Goal: Information Seeking & Learning: Find specific fact

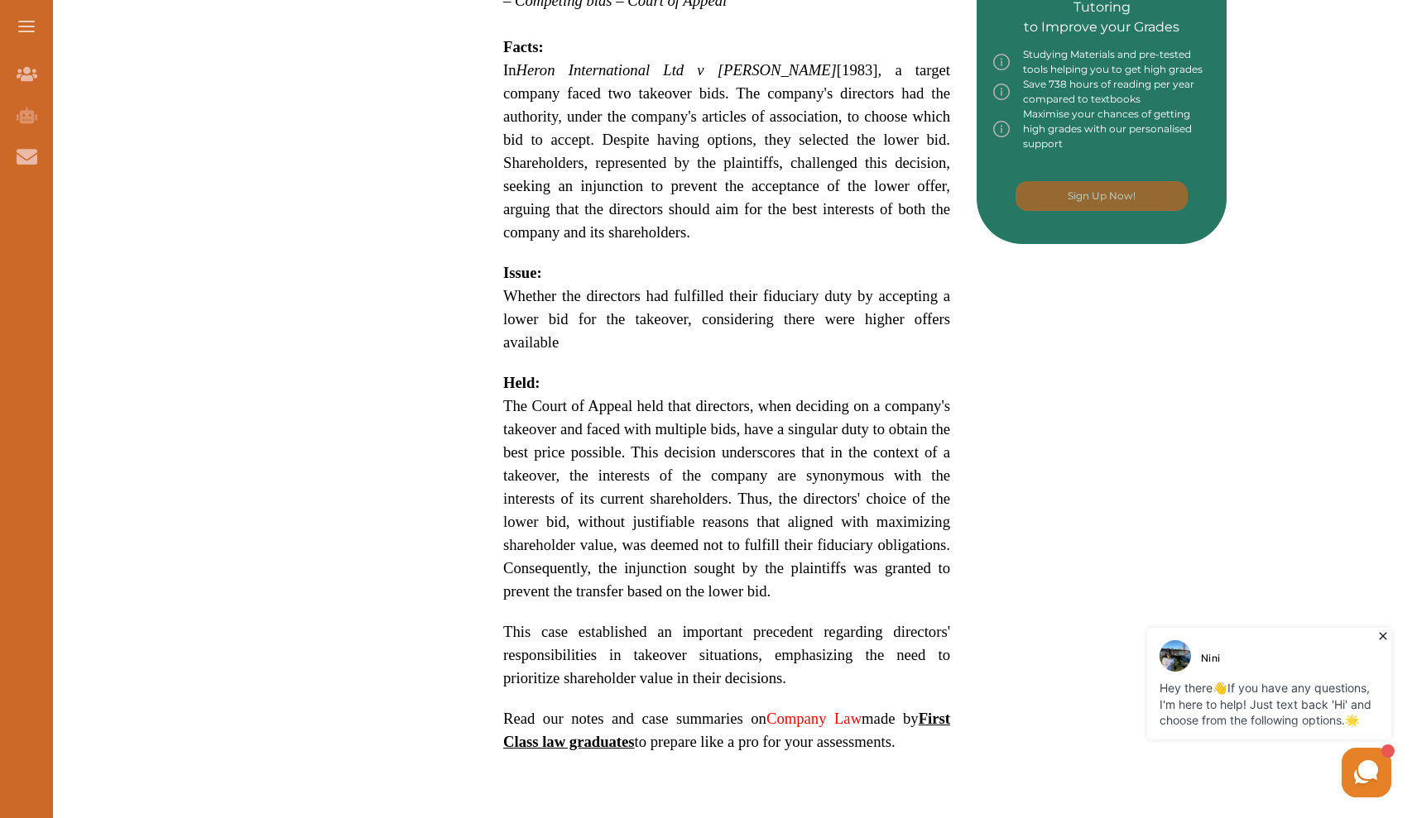
scroll to position [904, 0]
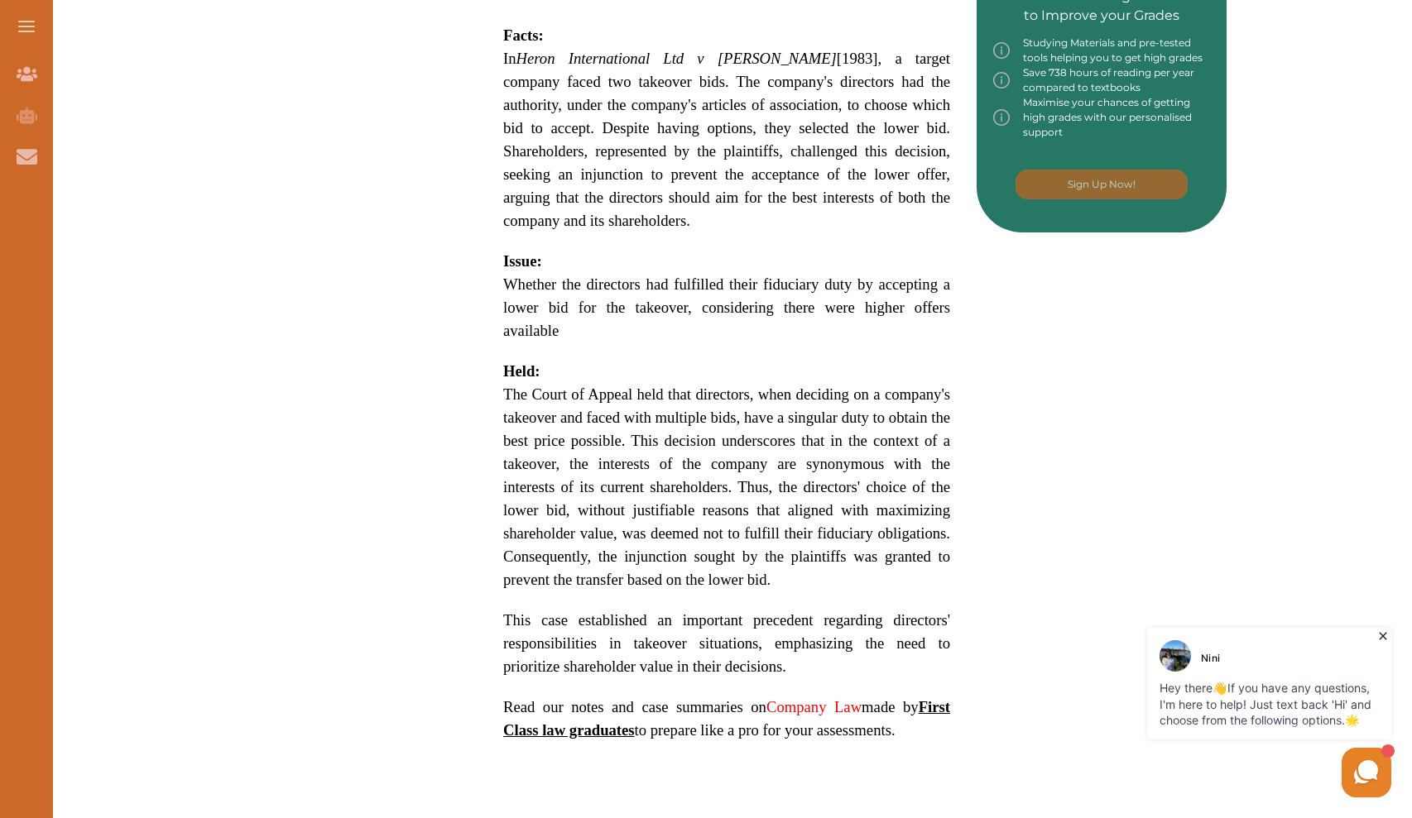
drag, startPoint x: 505, startPoint y: 339, endPoint x: 688, endPoint y: 785, distance: 482.4
click at [688, 785] on div "Want to secure high grades in Company Law ? We’ve created a FREE checklist for …" at bounding box center [727, 90] width 1000 height 1567
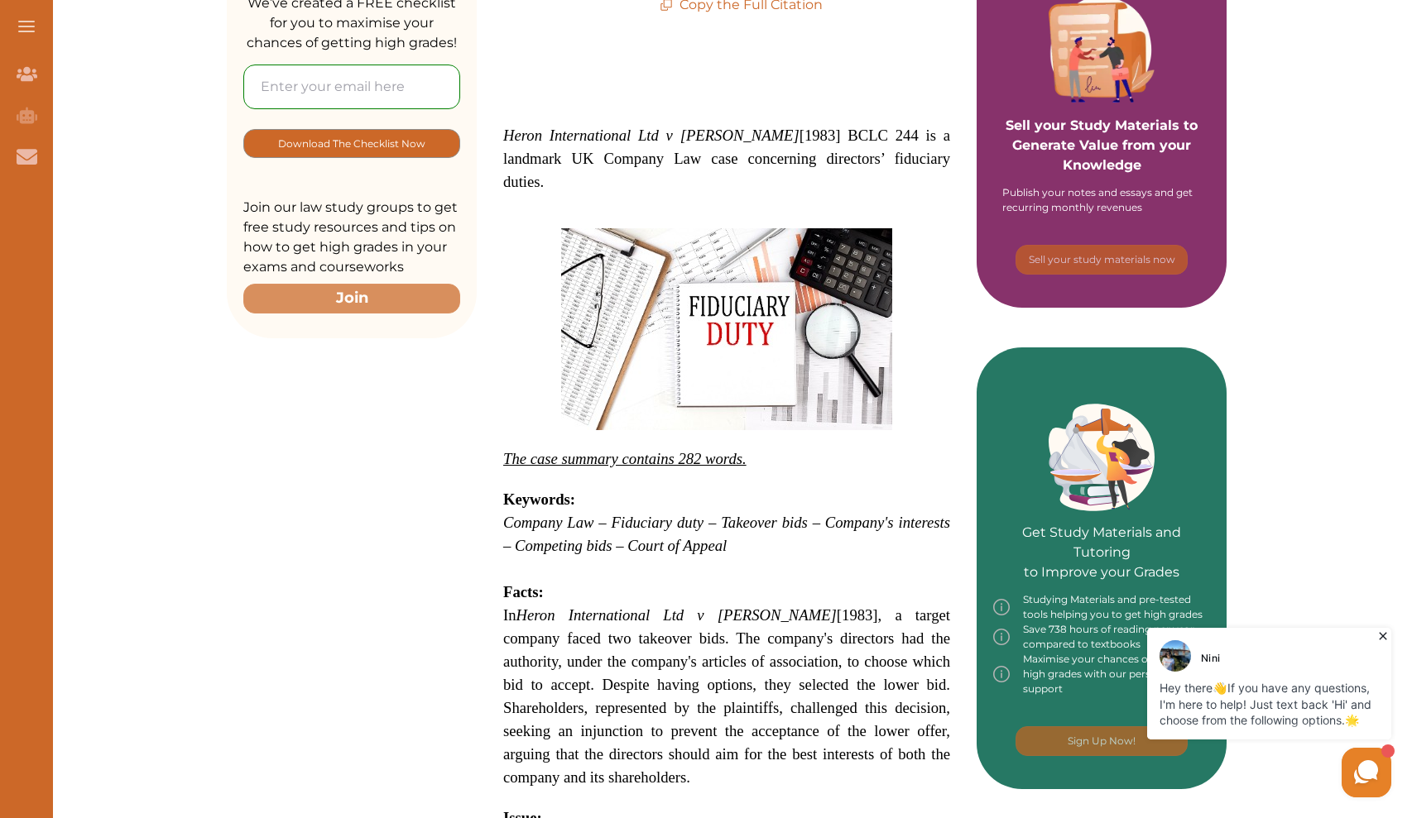
scroll to position [377, 0]
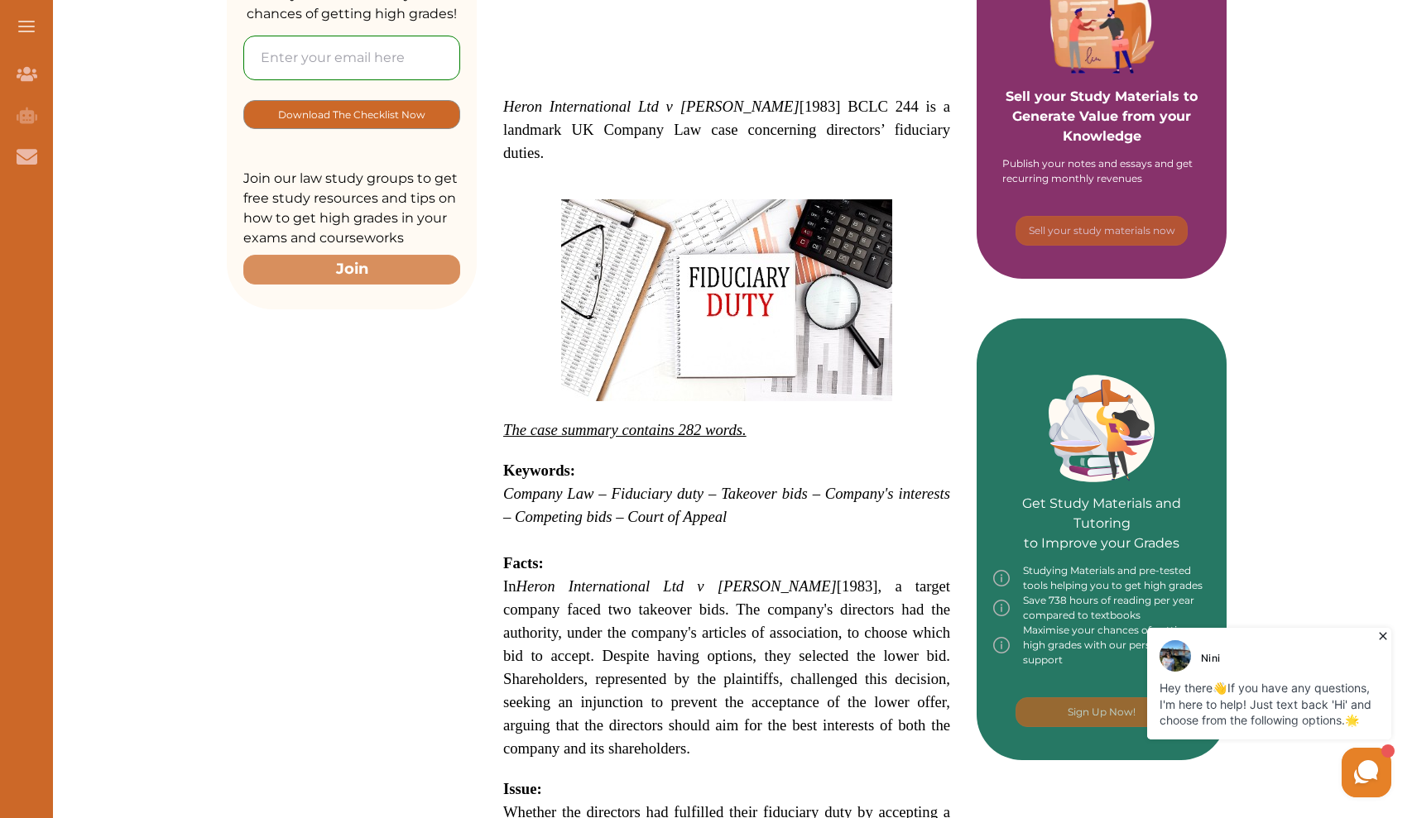
click at [480, 488] on div "Heron International Ltd v [PERSON_NAME] [1983] BCLC 244 is a landmark UK Compan…" at bounding box center [727, 628] width 500 height 1284
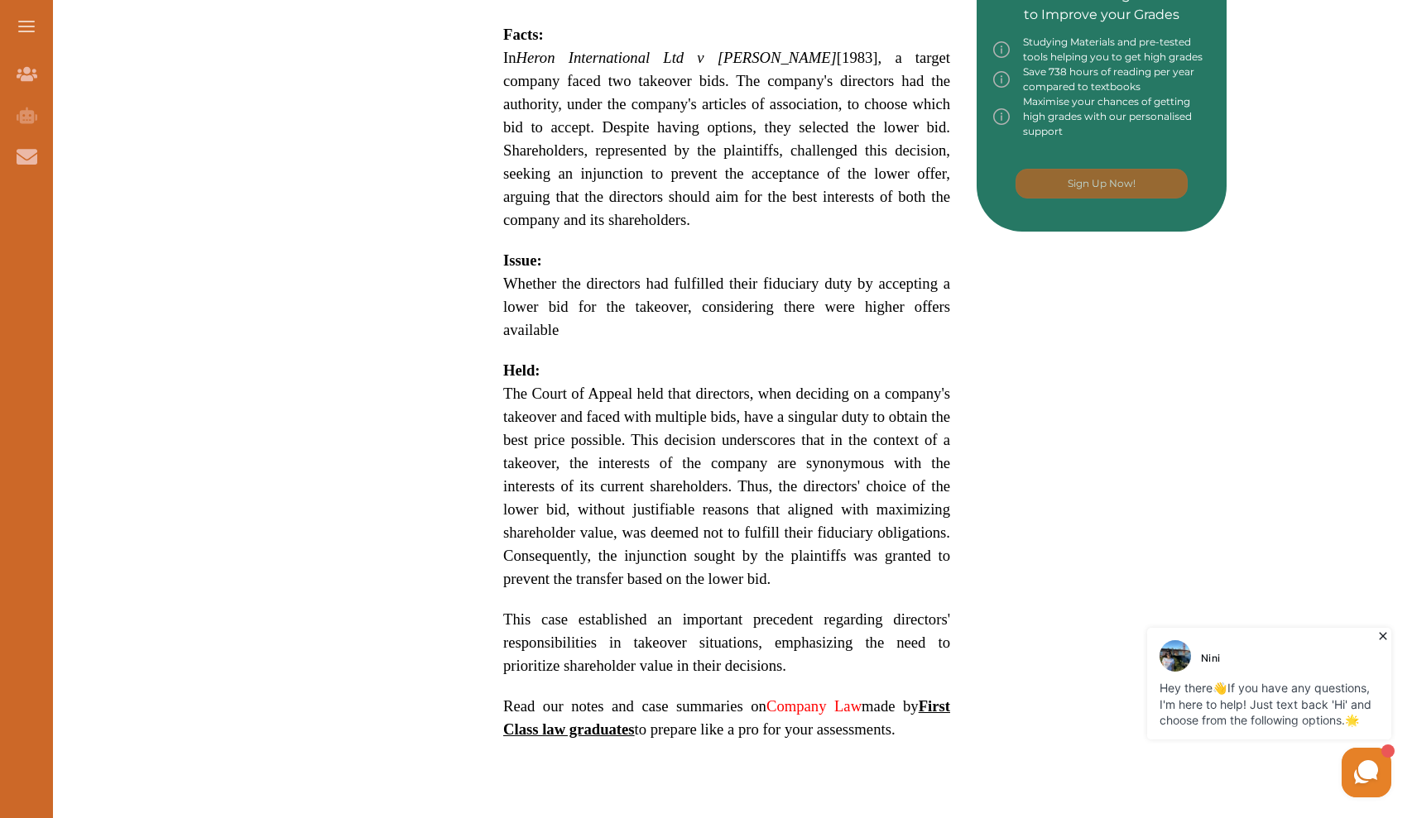
scroll to position [918, 0]
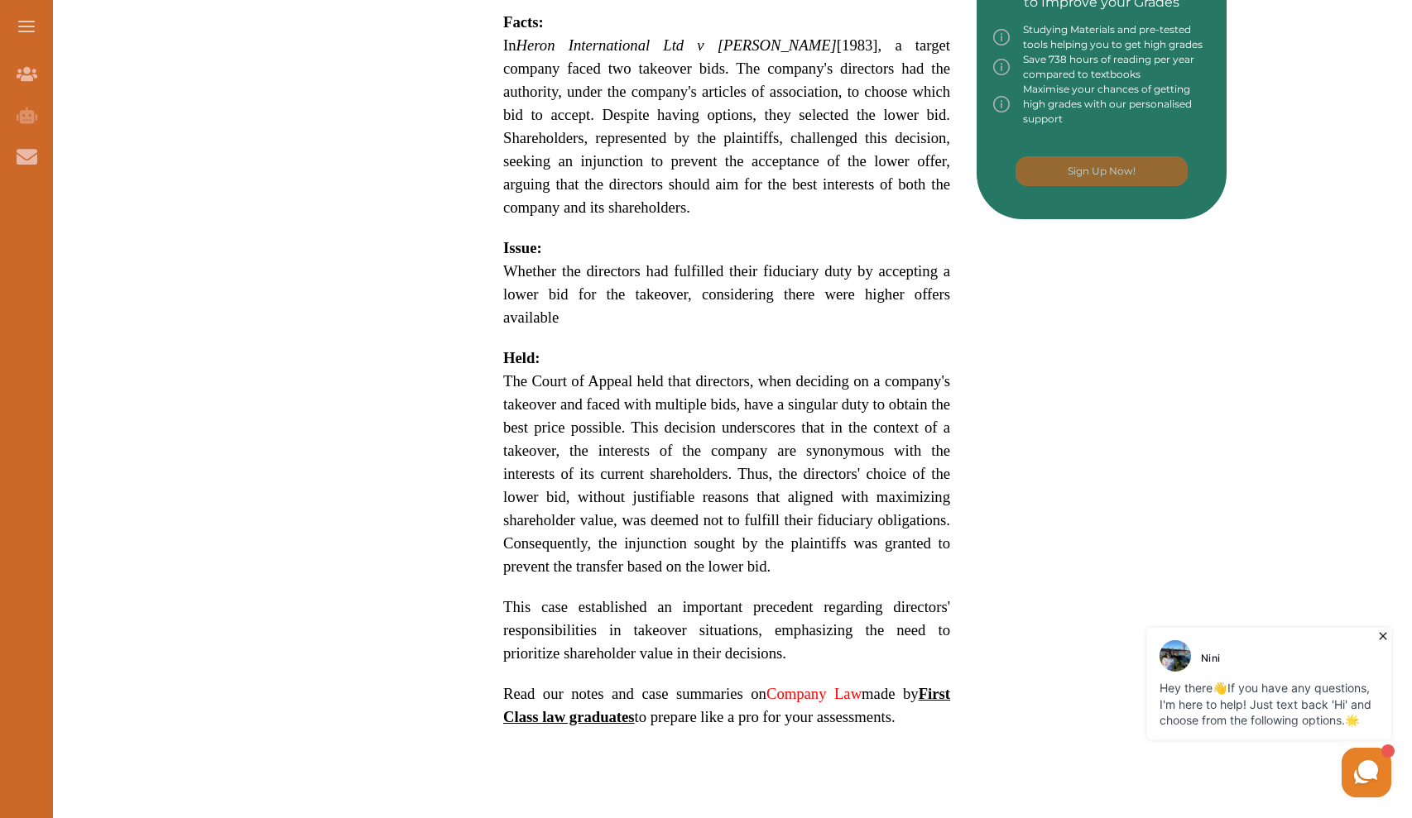
drag, startPoint x: 504, startPoint y: 401, endPoint x: 832, endPoint y: 703, distance: 445.7
click at [832, 703] on div "Want to secure high grades in Company Law ? We’ve created a FREE checklist for …" at bounding box center [727, 77] width 1000 height 1567
copy p "Loremips: Dolorsi Ame – Consectet adip – Elitsedd eius – Tempori'u laboreetd – …"
click at [449, 1] on div "Want to secure high grades in Company Law ? We’ve created a FREE checklist for …" at bounding box center [727, 77] width 1000 height 1567
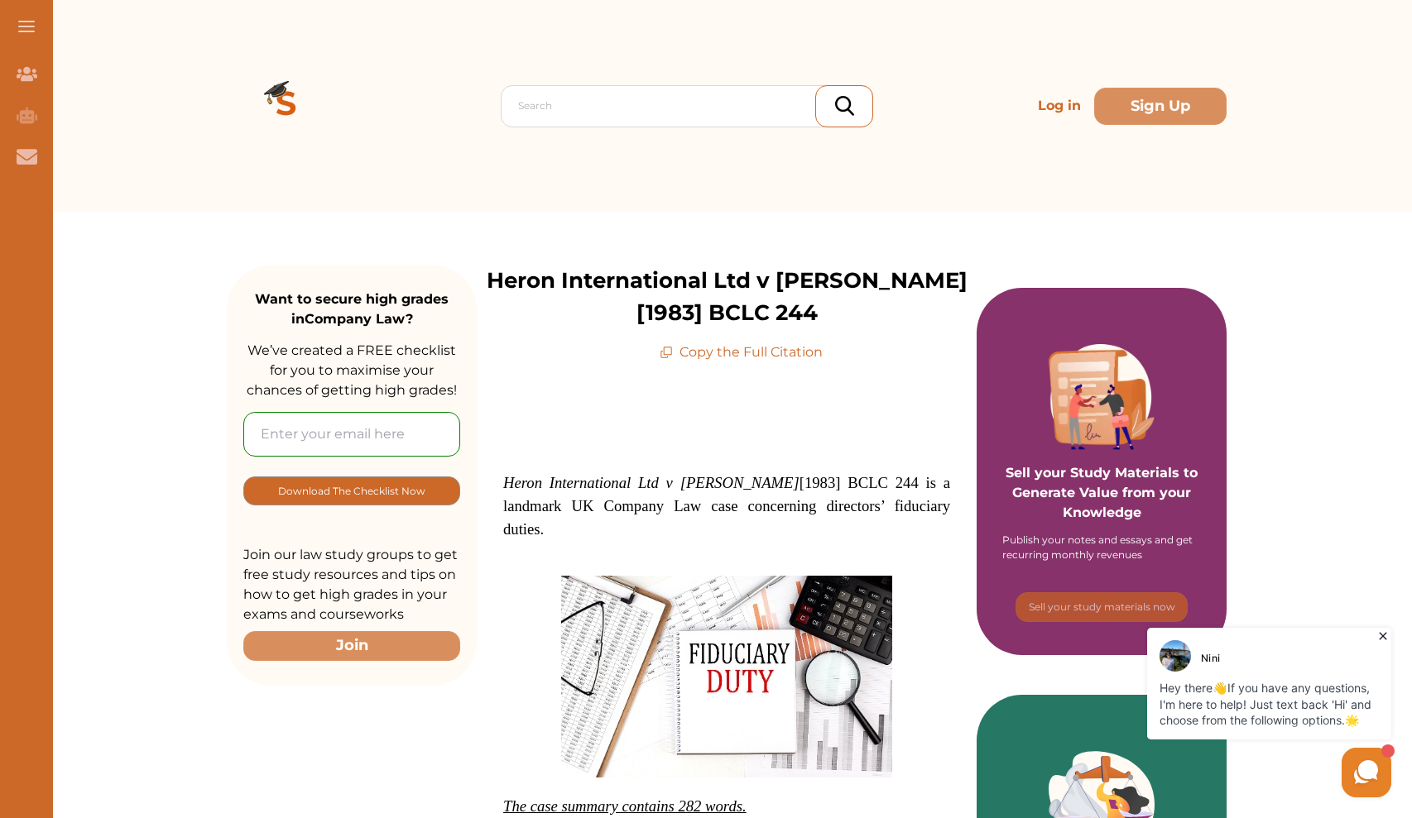
scroll to position [0, 0]
click at [722, 116] on div at bounding box center [691, 105] width 346 height 23
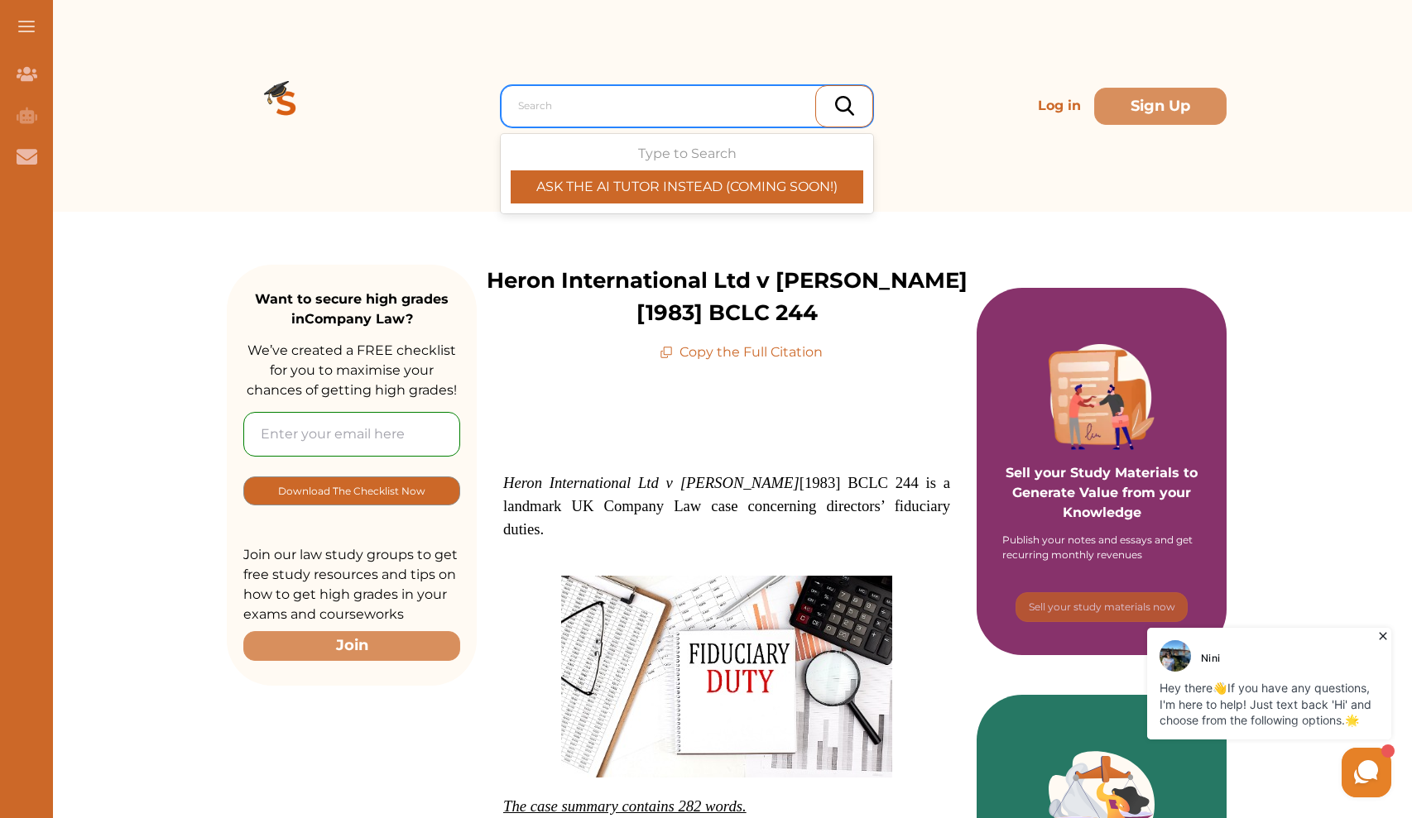
click at [722, 116] on div at bounding box center [691, 105] width 346 height 23
copy div
click at [700, 102] on div at bounding box center [691, 105] width 346 height 23
click at [632, 102] on div at bounding box center [691, 105] width 346 height 23
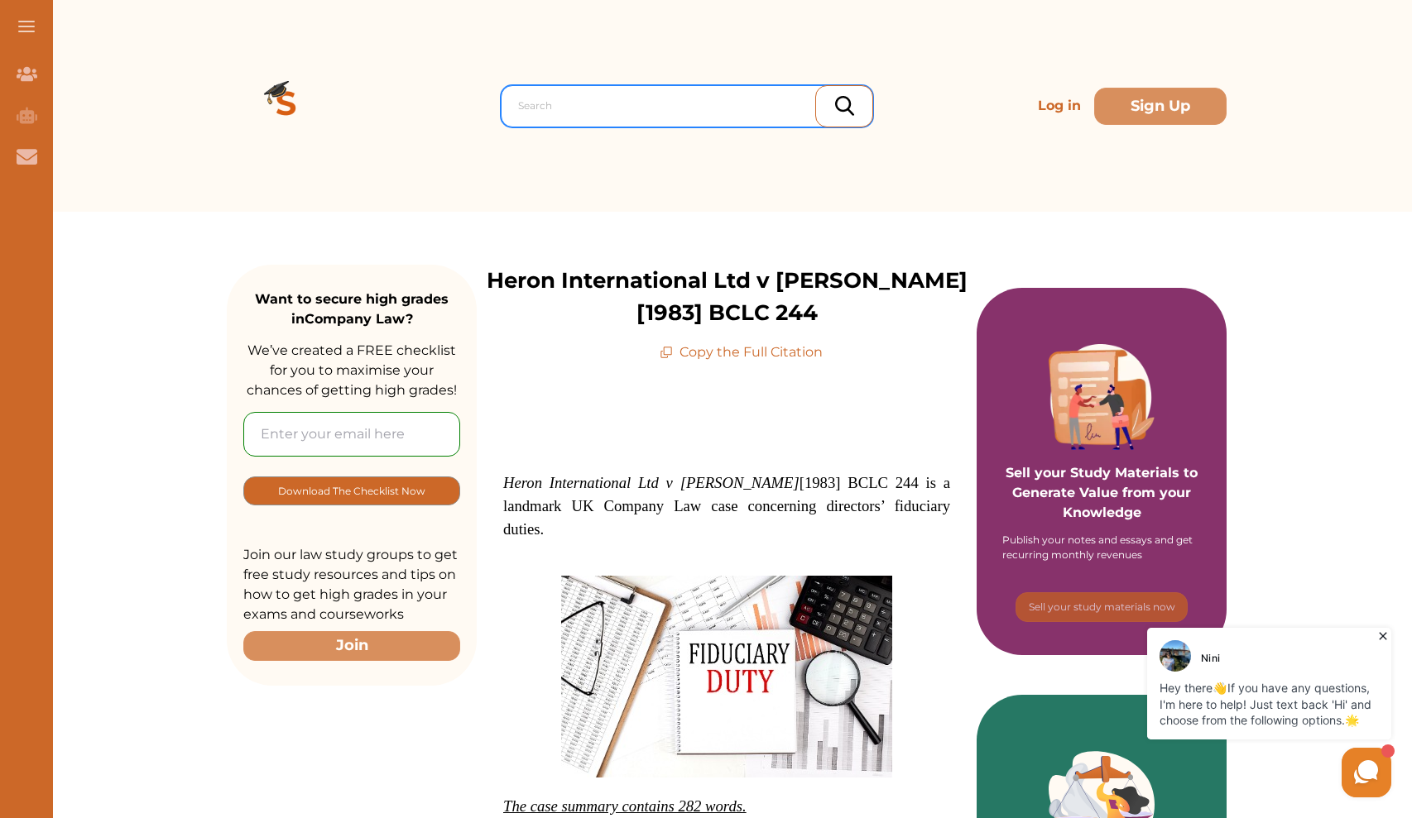
copy div
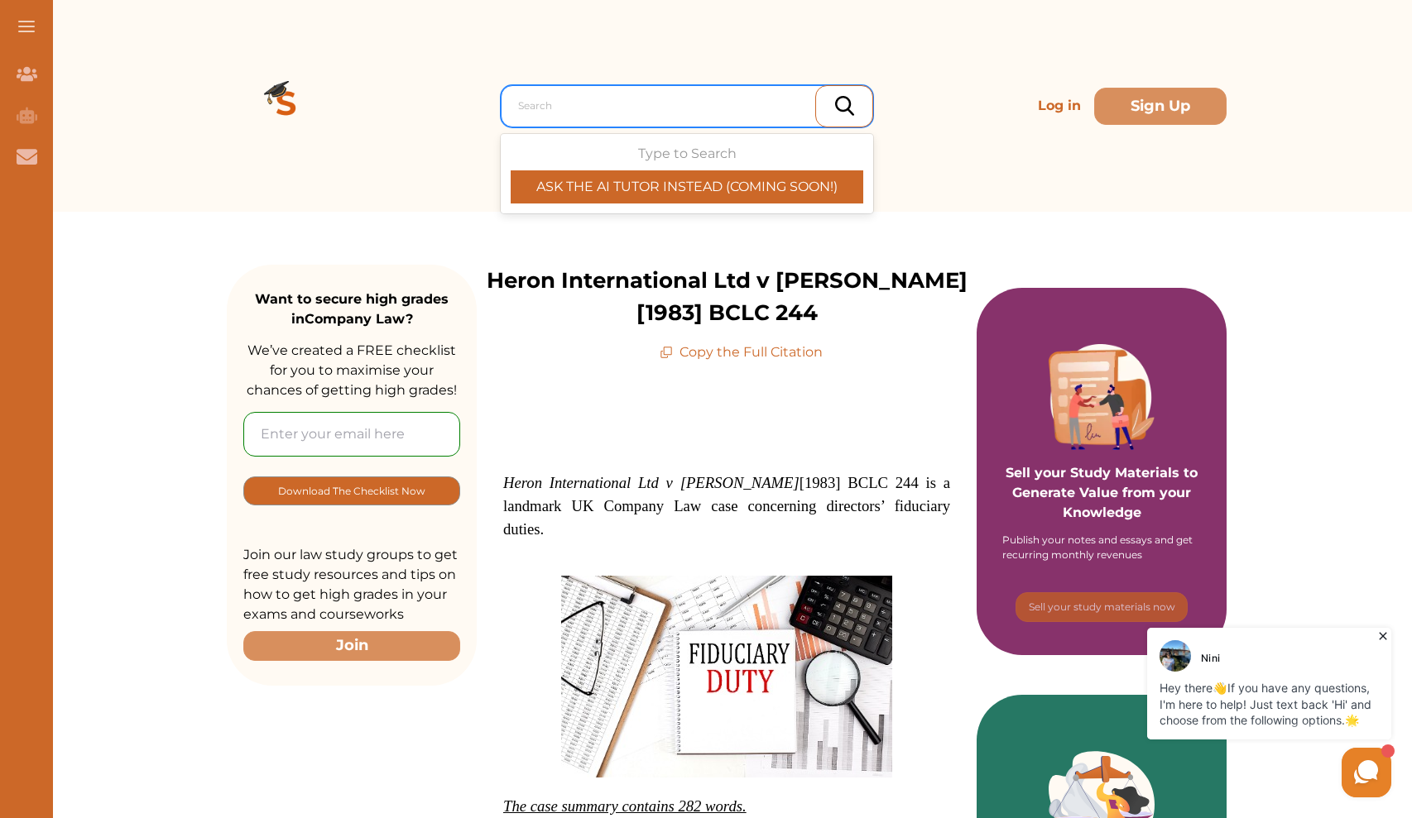
click at [640, 112] on div at bounding box center [691, 105] width 346 height 23
click at [640, 107] on div at bounding box center [691, 105] width 346 height 23
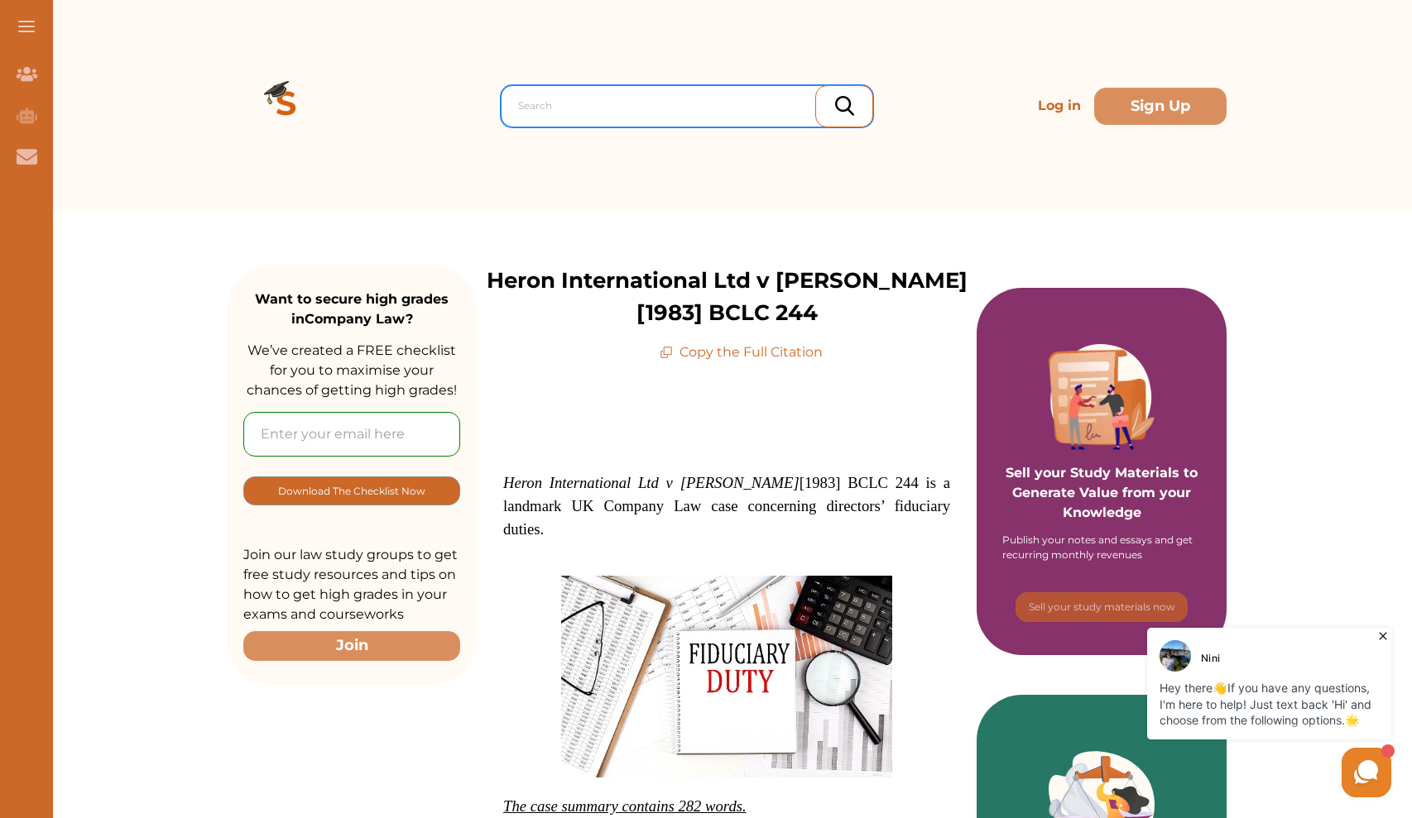
click at [640, 107] on div at bounding box center [691, 105] width 346 height 23
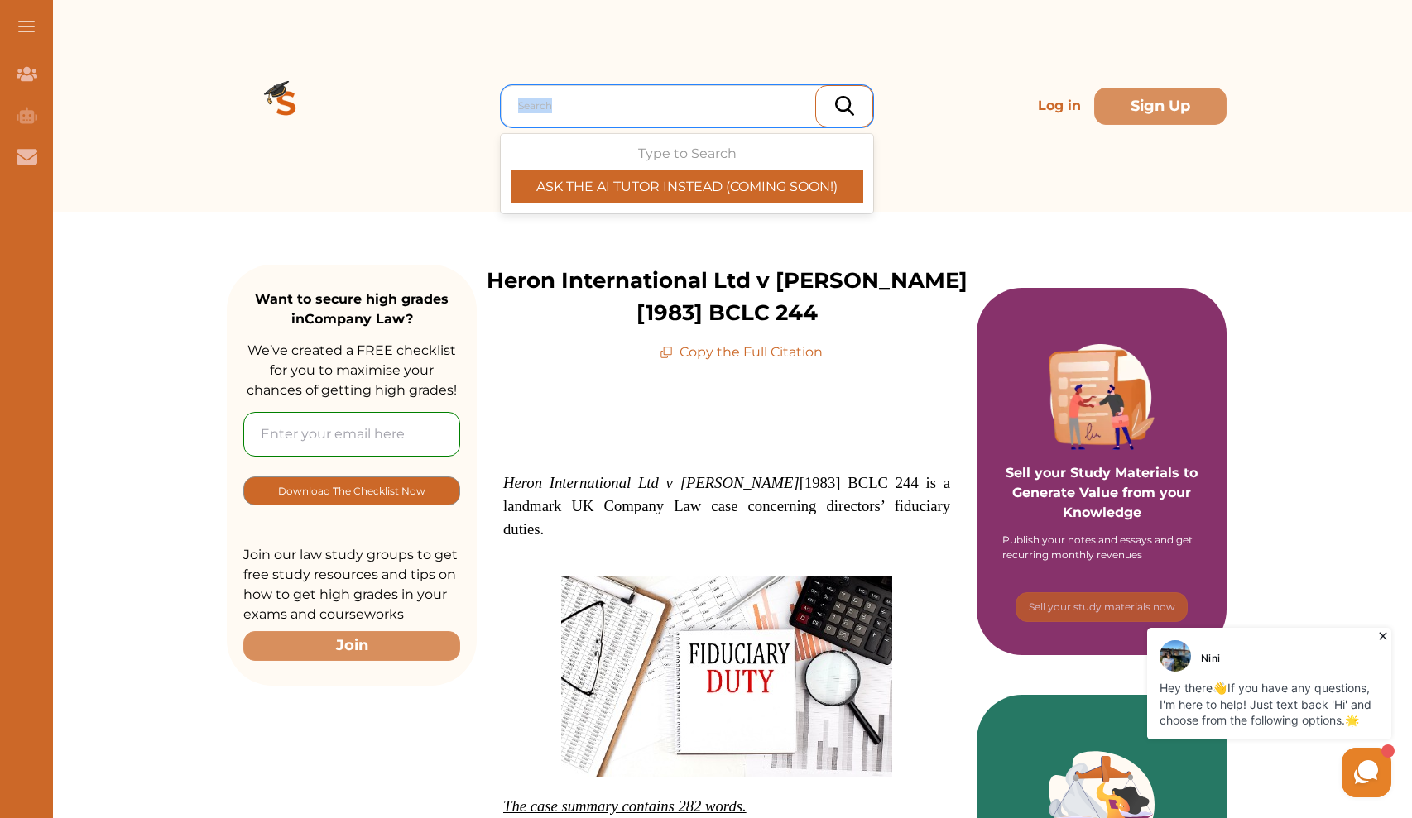
click at [702, 156] on div "Type to Search ASK THE AI TUTOR INSTEAD (COMING SOON!)" at bounding box center [687, 174] width 353 height 60
click at [702, 157] on div "Type to Search ASK THE AI TUTOR INSTEAD (COMING SOON!)" at bounding box center [687, 174] width 353 height 60
click at [693, 121] on div "Search" at bounding box center [687, 106] width 372 height 42
click at [691, 104] on div at bounding box center [691, 105] width 346 height 23
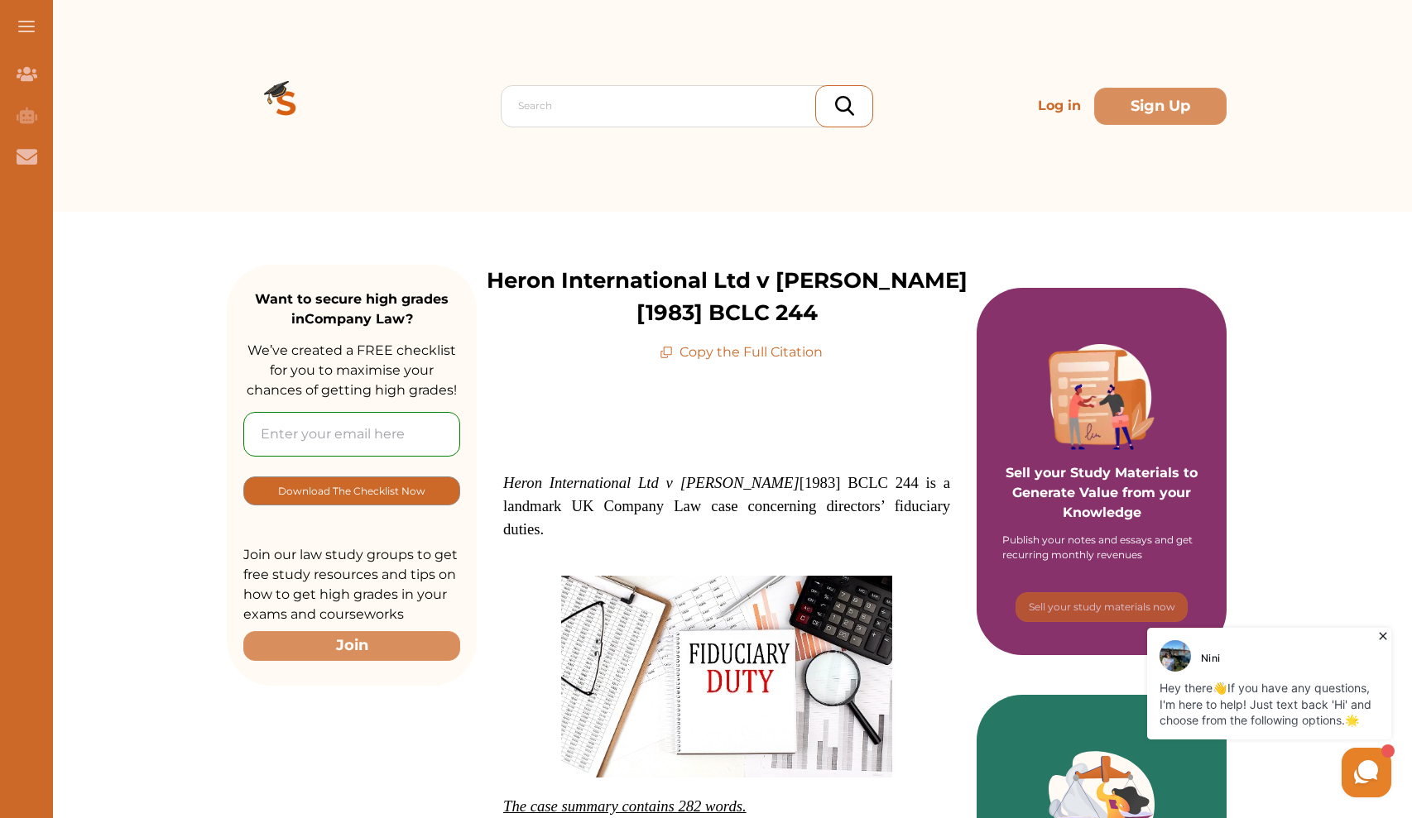
click at [830, 99] on div at bounding box center [844, 106] width 58 height 42
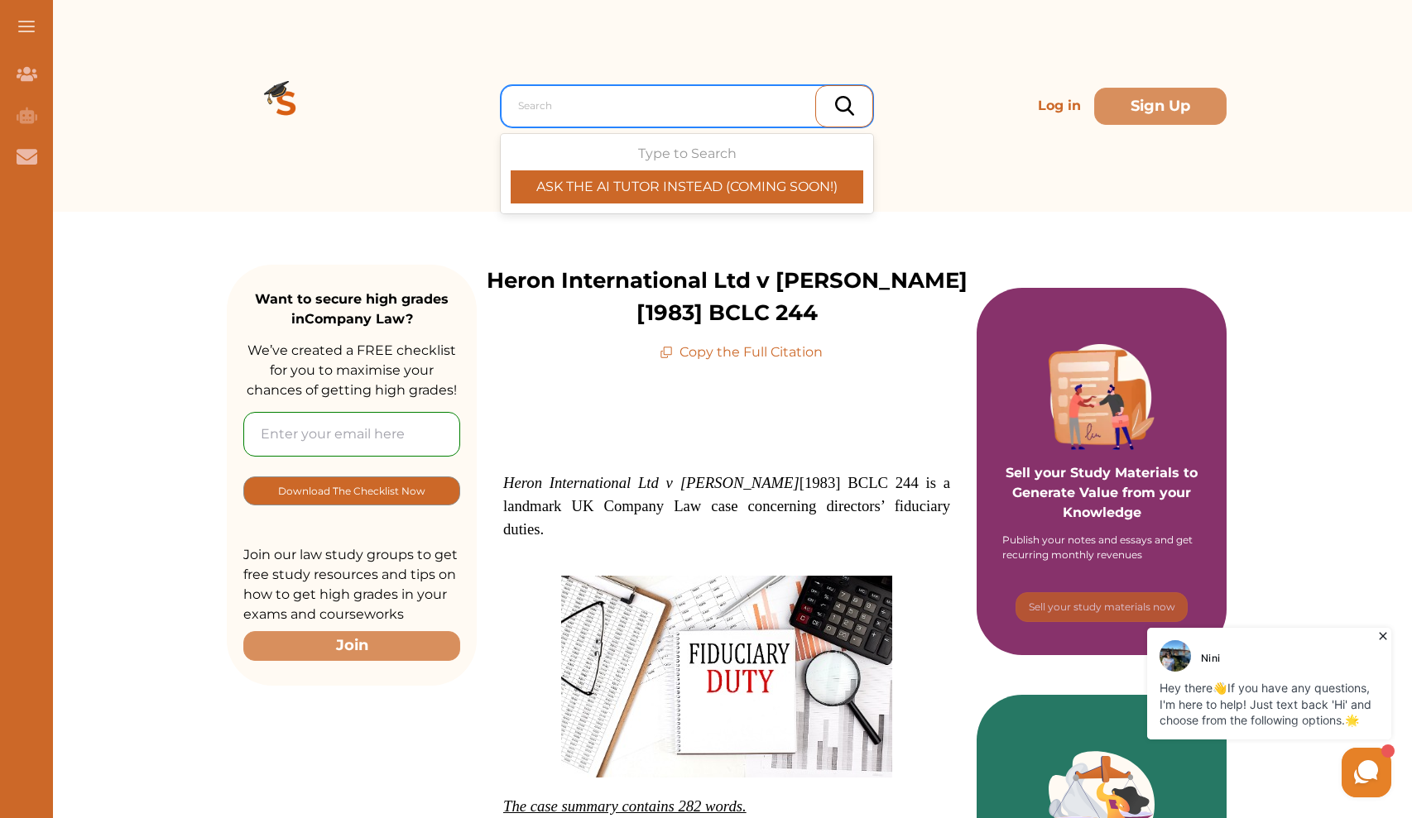
click at [759, 113] on div at bounding box center [691, 105] width 346 height 23
click at [31, 29] on button at bounding box center [26, 26] width 53 height 53
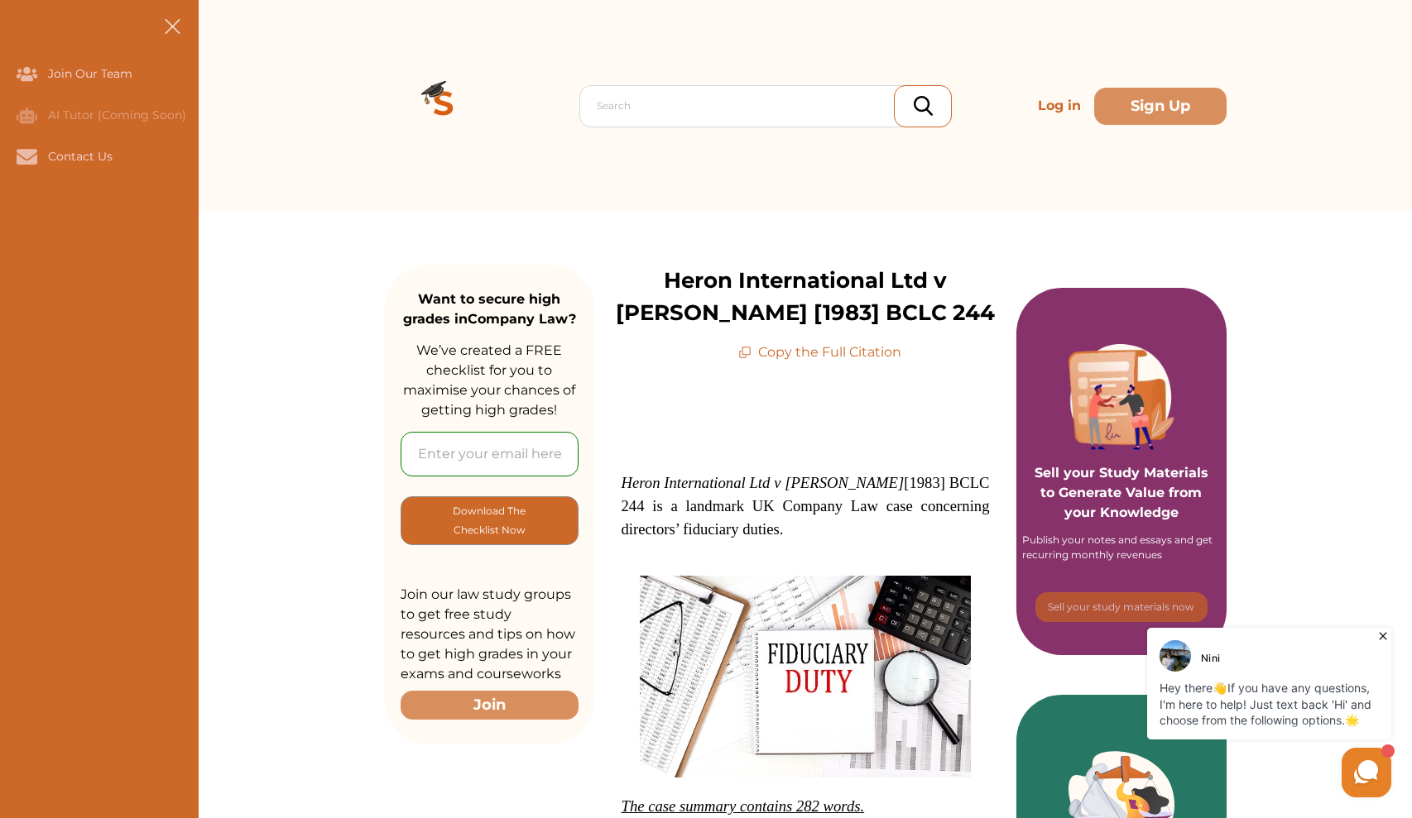
click at [170, 27] on span at bounding box center [172, 26] width 16 height 16
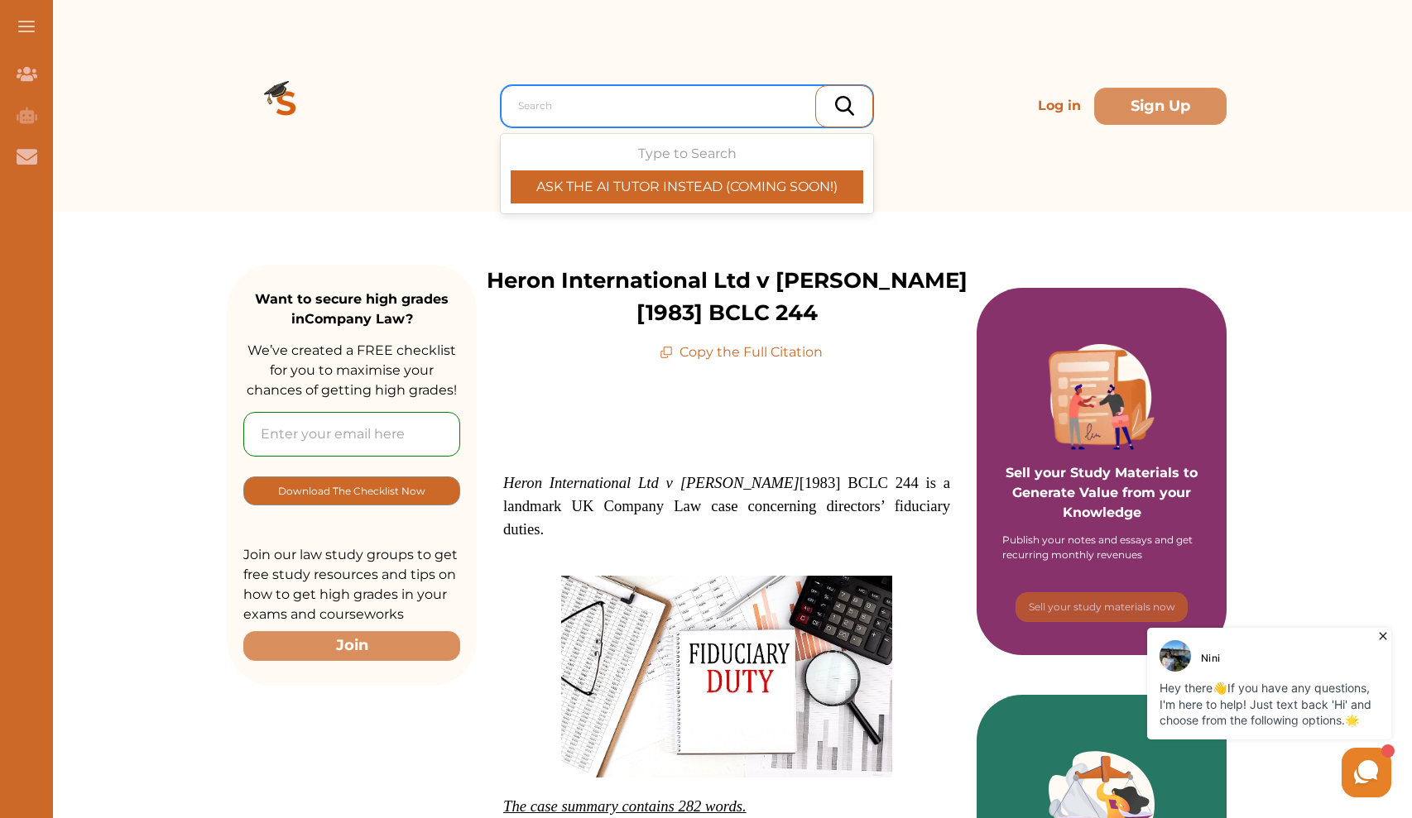
click at [679, 122] on div "Search" at bounding box center [687, 106] width 372 height 42
click at [640, 190] on p "ASK THE AI TUTOR INSTEAD (COMING SOON!)" at bounding box center [687, 187] width 353 height 20
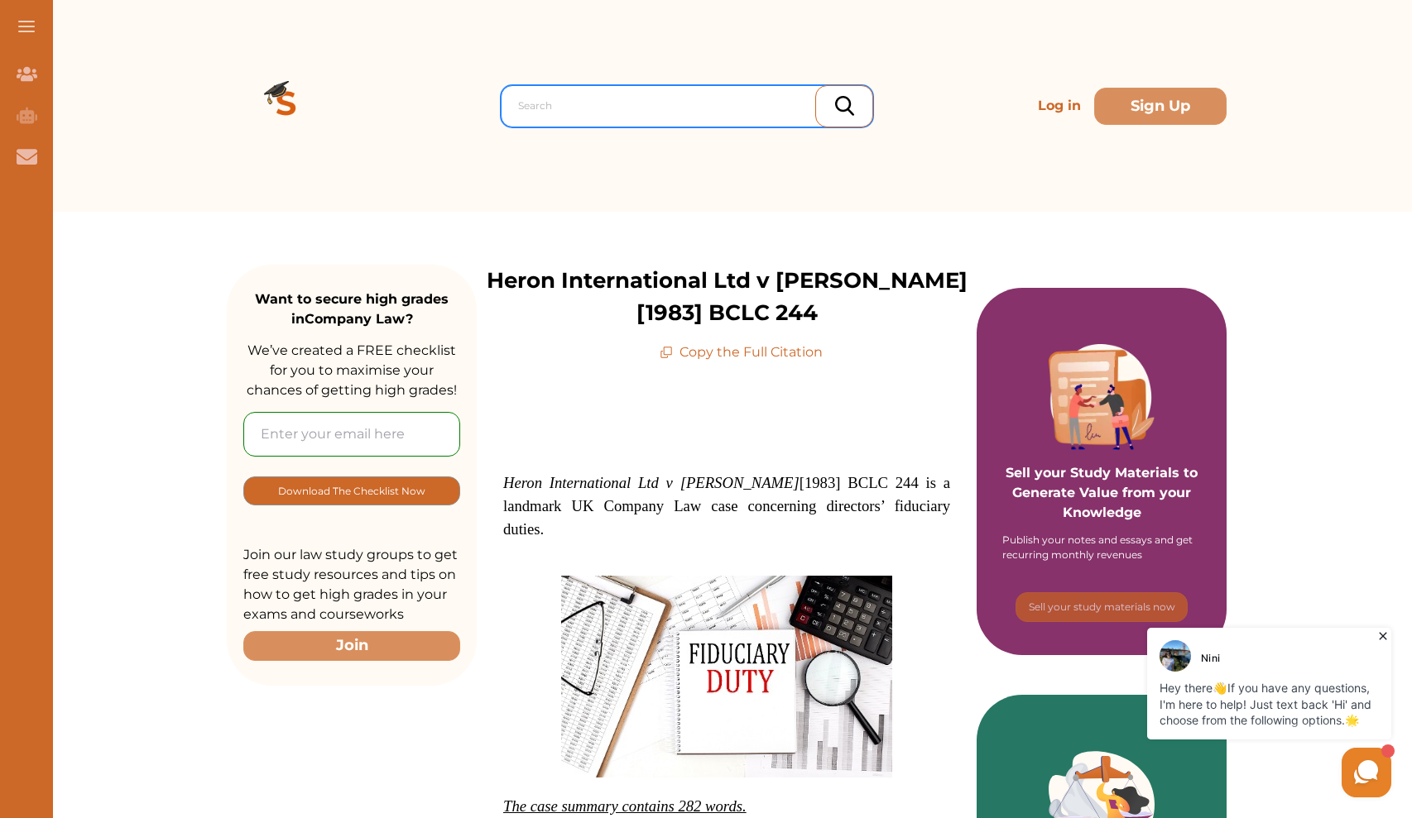
click at [664, 124] on div "Search" at bounding box center [687, 106] width 372 height 42
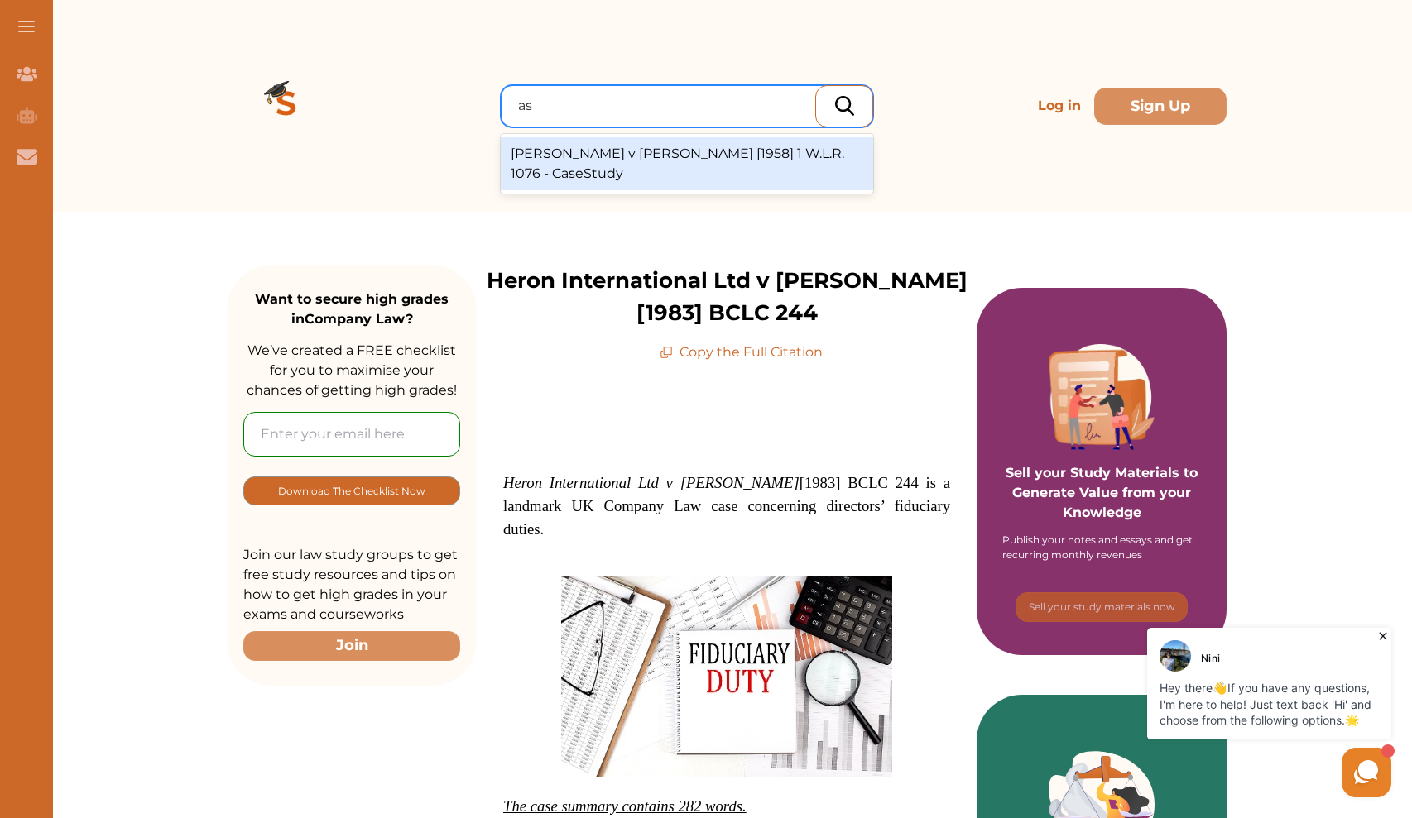
type input "a"
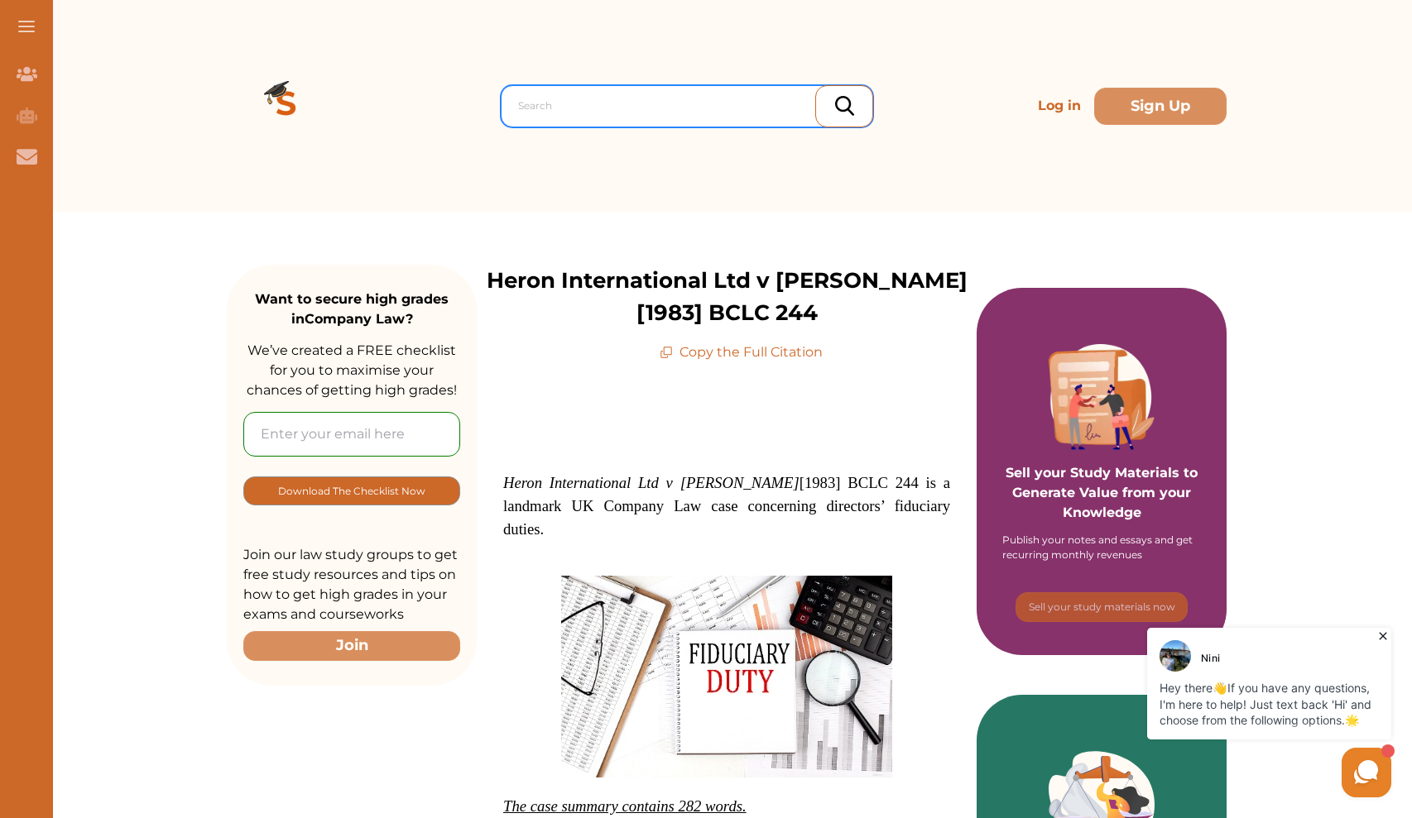
click at [600, 108] on div at bounding box center [691, 105] width 346 height 23
paste input "Re a Company (No 008699 of 1985) [1986] BCLC 382."
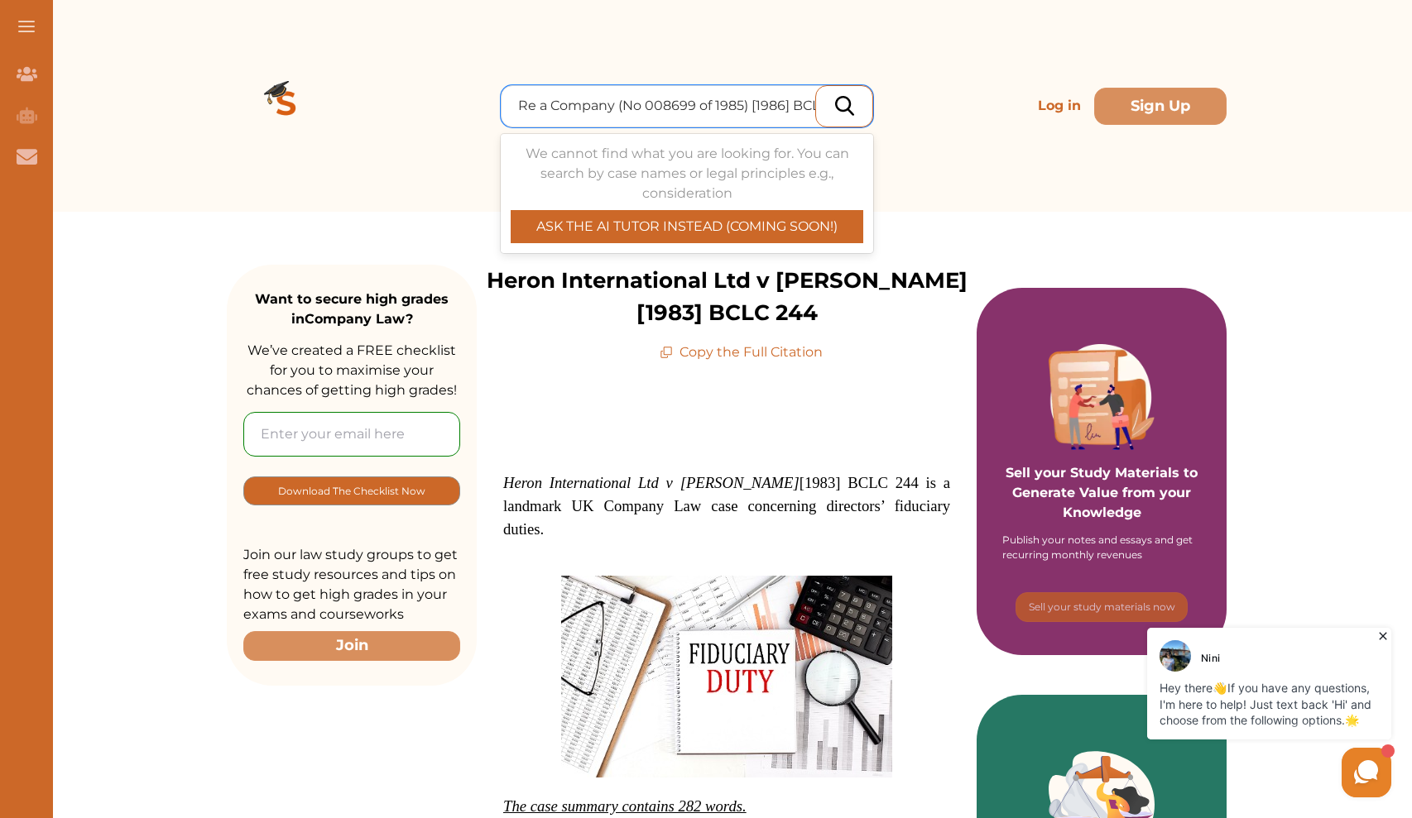
type input "Re a Company (No 008699 of 1985) [1986] BCLC 382."
click at [843, 100] on img at bounding box center [844, 106] width 19 height 20
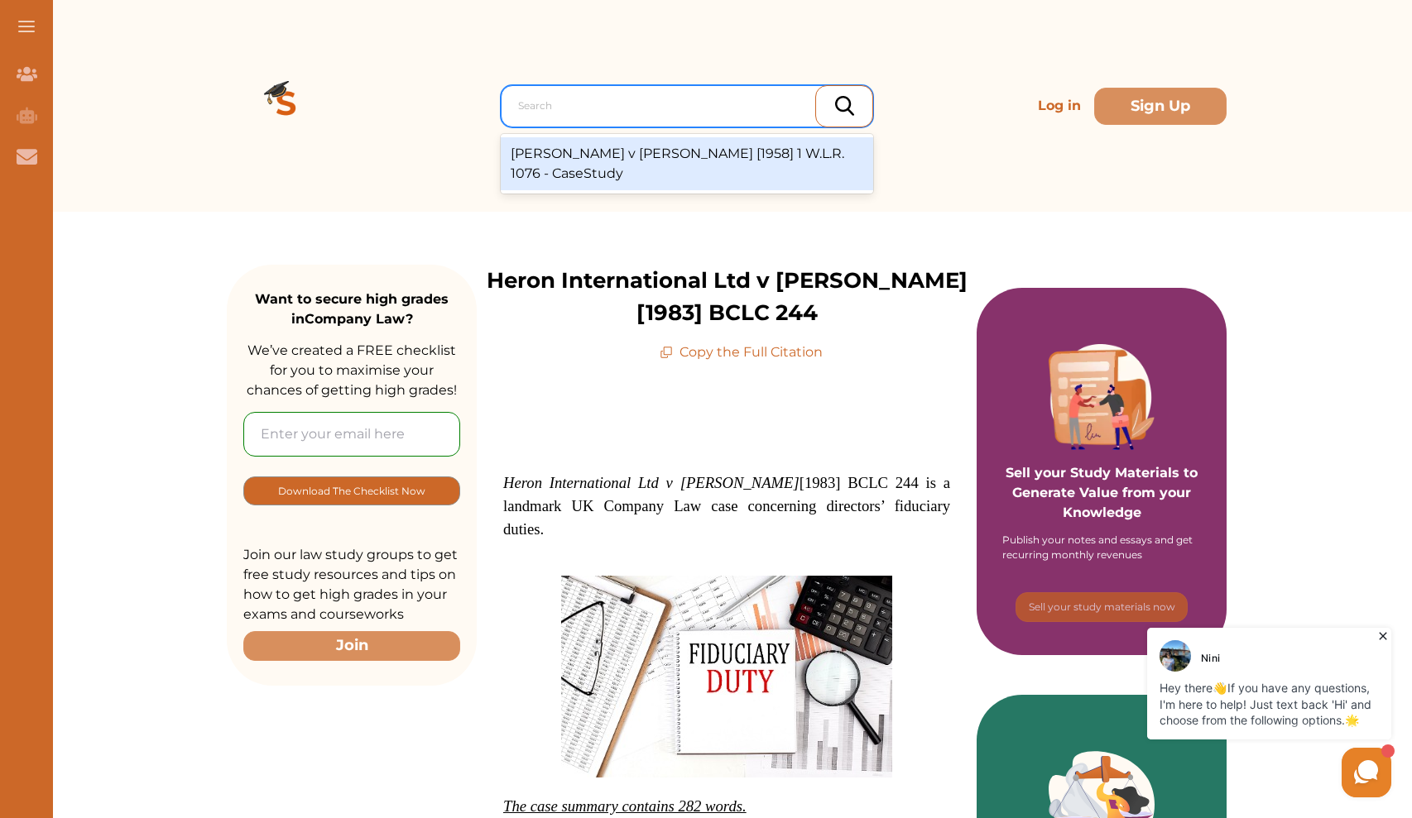
click at [741, 103] on div at bounding box center [691, 105] width 346 height 23
paste input "Re a Company (No 008699 of 1985) [1986] BCLC 382."
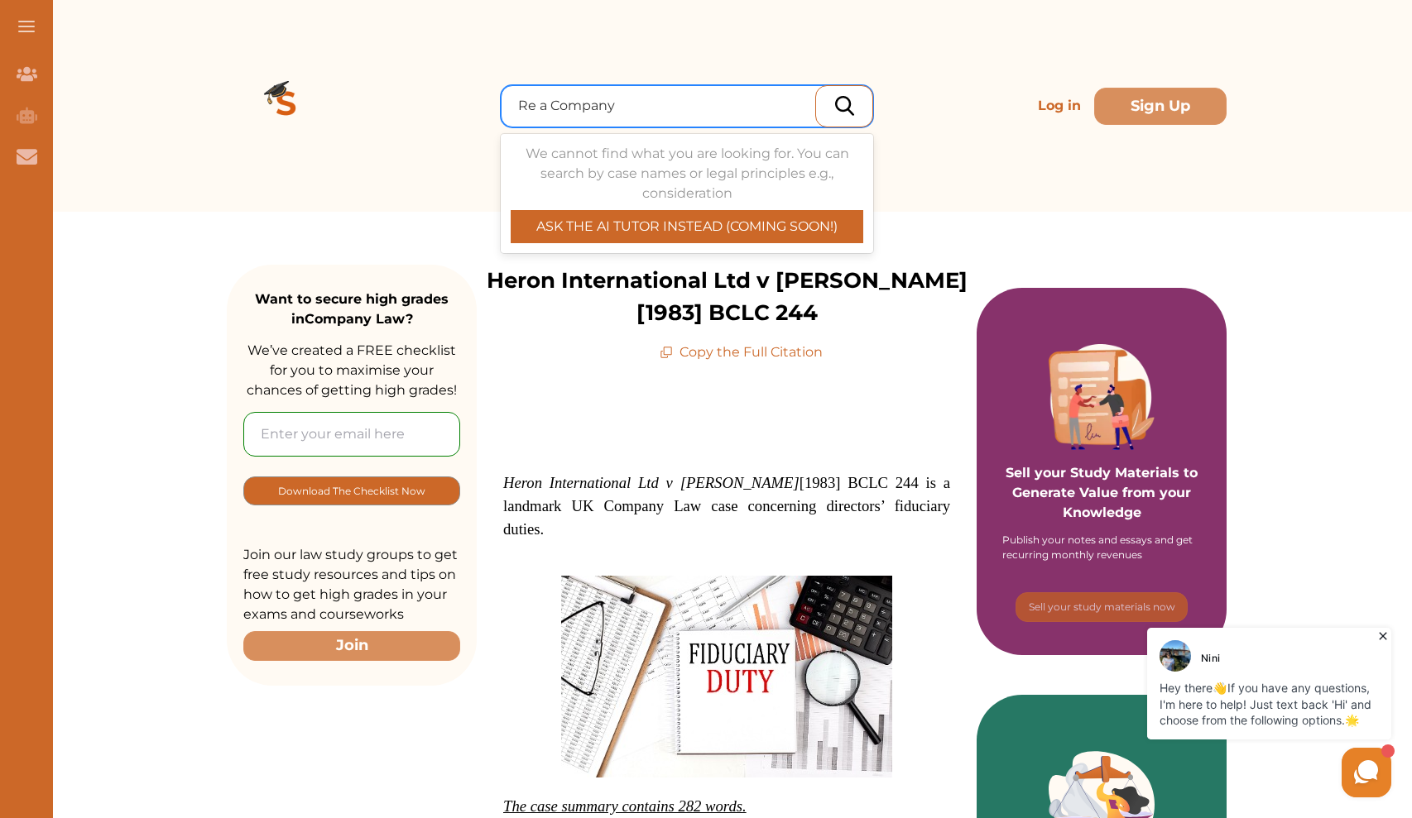
drag, startPoint x: 747, startPoint y: 109, endPoint x: 800, endPoint y: 109, distance: 53.0
click at [800, 110] on div "Re a Company" at bounding box center [691, 105] width 346 height 23
type input "Re a Company"
click at [849, 94] on div at bounding box center [844, 106] width 58 height 42
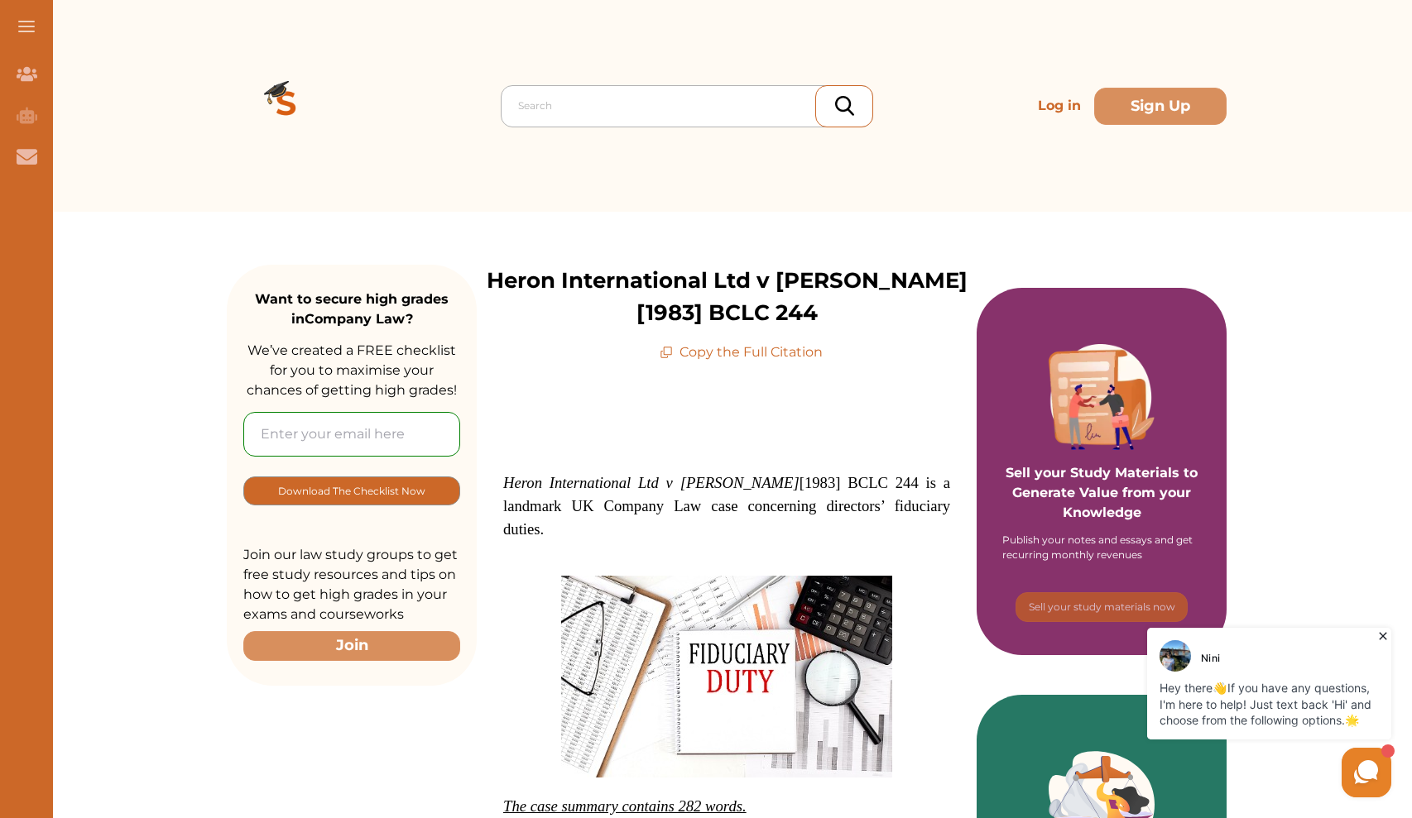
click at [783, 108] on div at bounding box center [691, 105] width 346 height 23
